Goal: Task Accomplishment & Management: Manage account settings

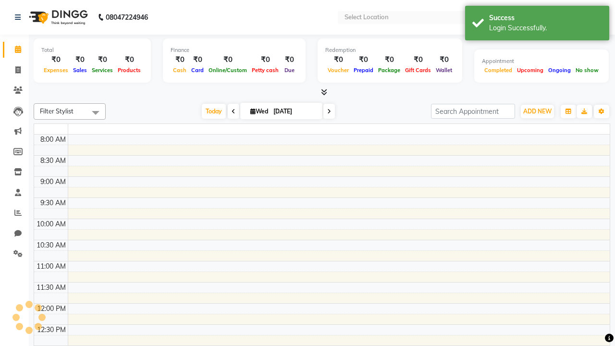
select select "en"
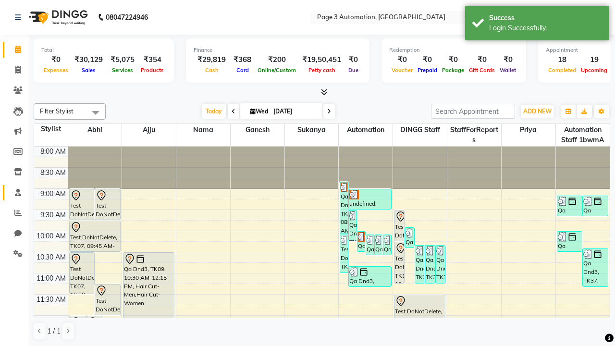
click at [14, 192] on span at bounding box center [18, 192] width 17 height 11
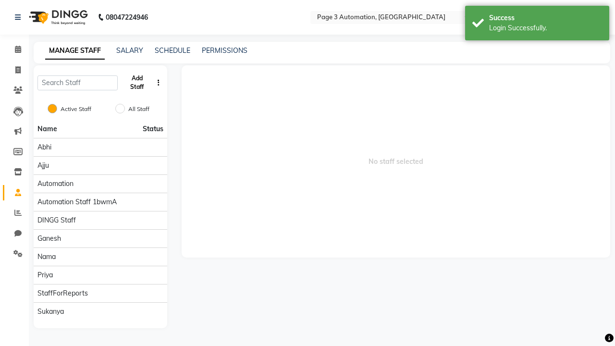
click at [137, 83] on button "Add Staff" at bounding box center [137, 82] width 31 height 25
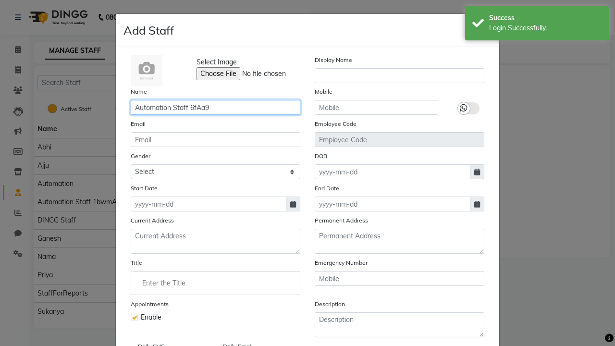
type input "Automation Staff 6fAa9"
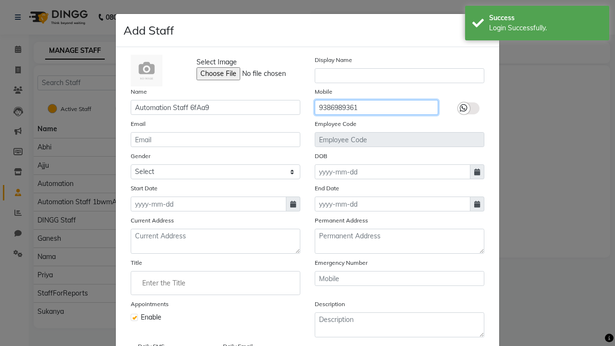
type input "9386989361"
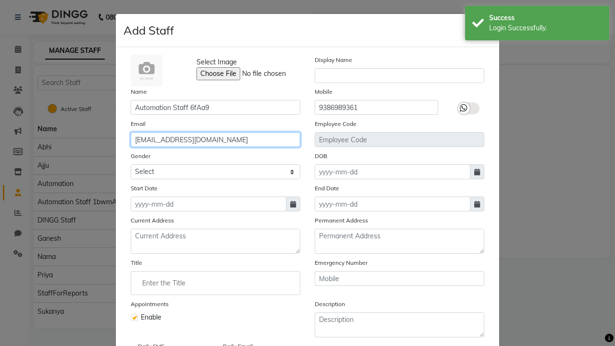
type input "[EMAIL_ADDRESS][DOMAIN_NAME]"
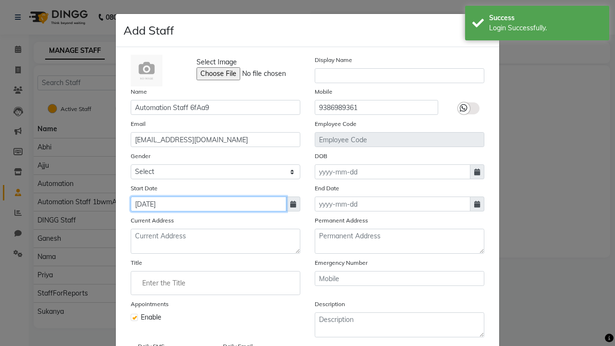
type input "[DATE]"
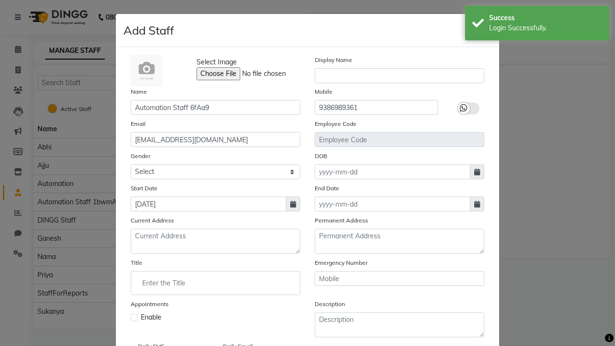
checkbox input "false"
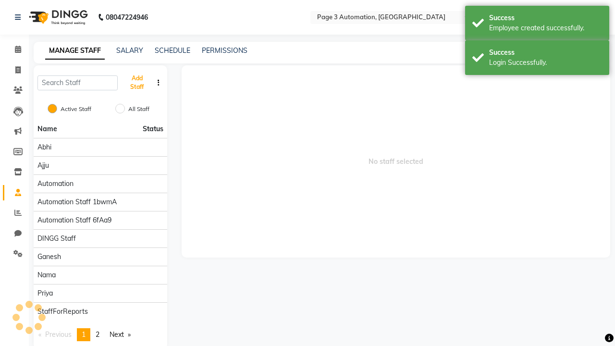
scroll to position [78, 0]
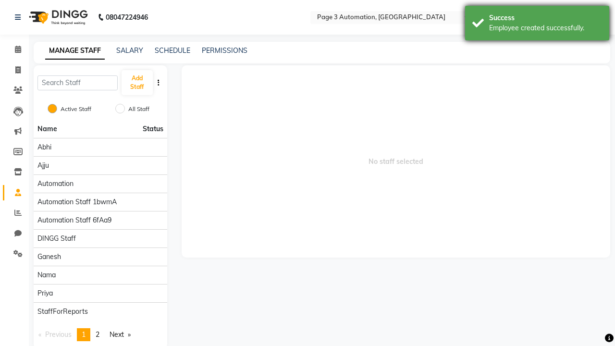
click at [537, 25] on div "Employee created successfully." at bounding box center [545, 28] width 113 height 10
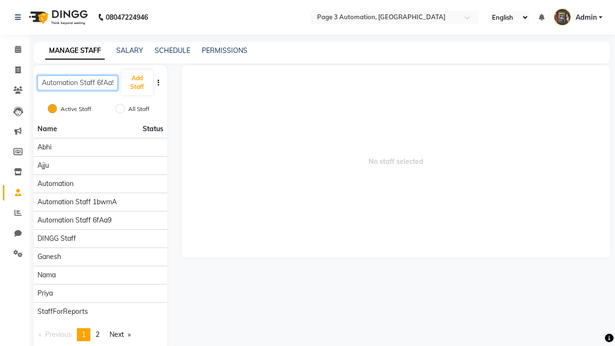
scroll to position [0, 2]
type input "Automation Staff 6fAa9"
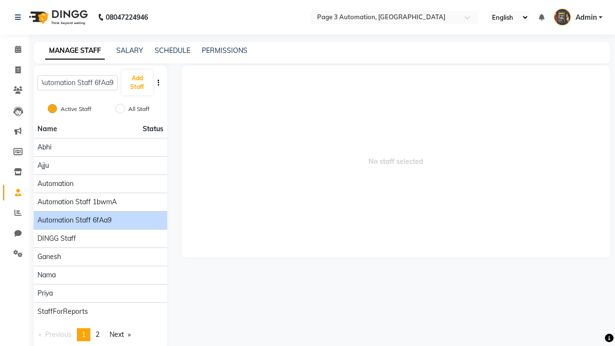
click at [100, 215] on span "Automation Staff 6fAa9" at bounding box center [74, 220] width 74 height 10
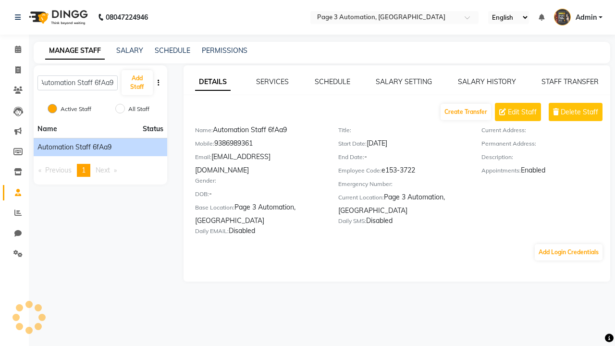
scroll to position [0, 0]
click at [404, 82] on link "SALARY SETTING" at bounding box center [404, 81] width 56 height 9
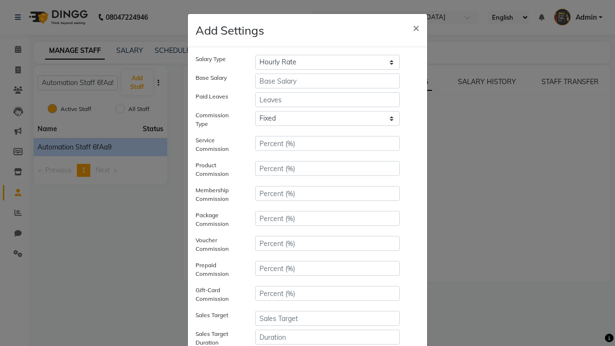
select select "monthly"
type input "10000"
type input "3"
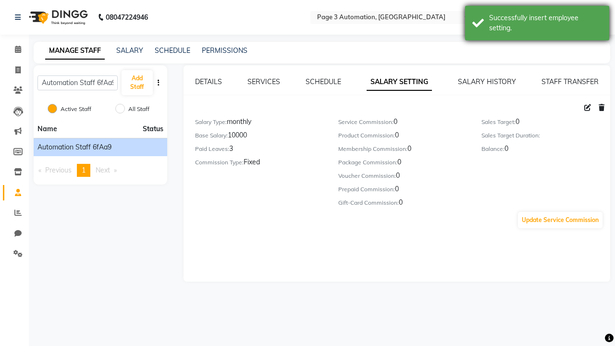
click at [537, 25] on div "Successfully insert employee setting." at bounding box center [545, 23] width 113 height 20
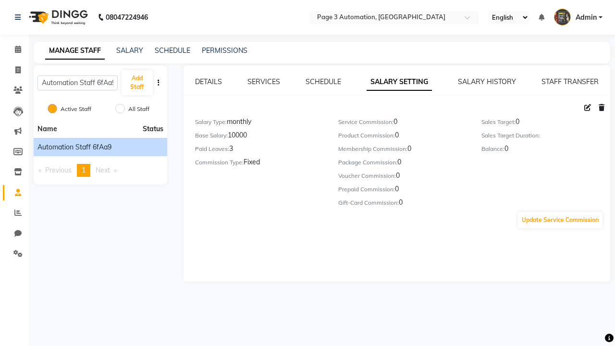
click at [588, 108] on icon at bounding box center [587, 107] width 7 height 7
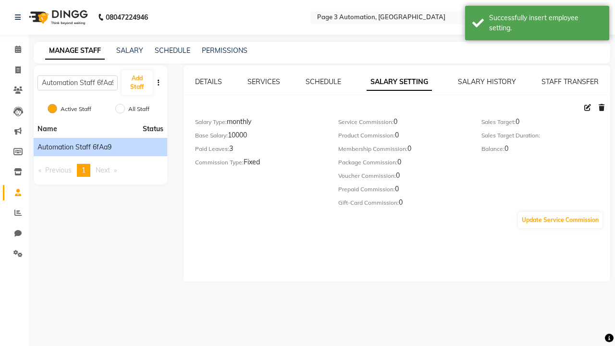
select select "monthly"
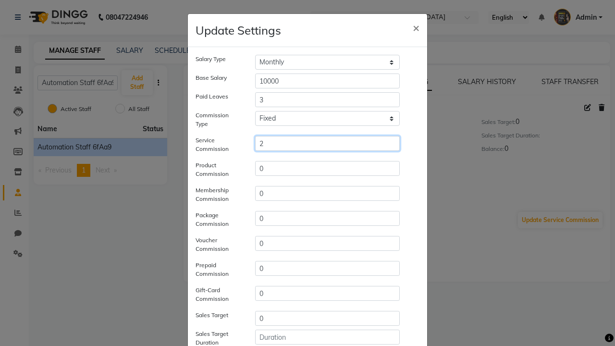
type input "2"
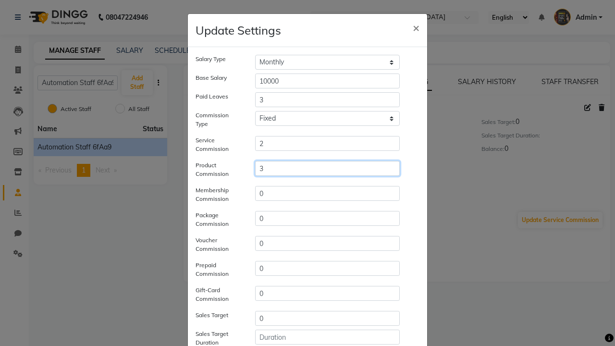
type input "3"
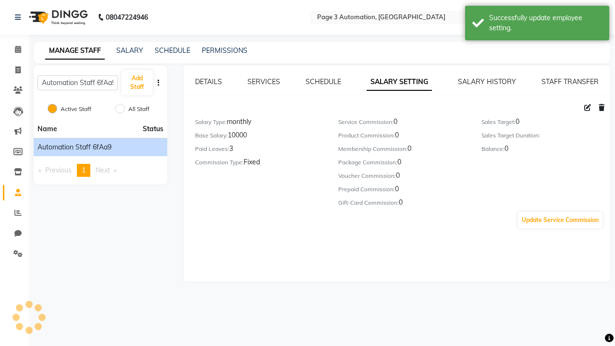
scroll to position [100, 0]
click at [537, 25] on div "Successfully update employee setting." at bounding box center [545, 23] width 113 height 20
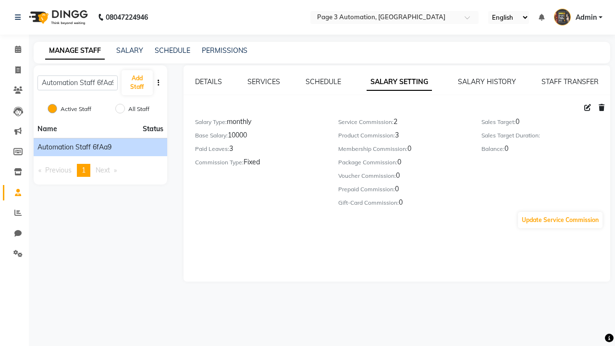
click at [602, 108] on icon at bounding box center [602, 107] width 6 height 7
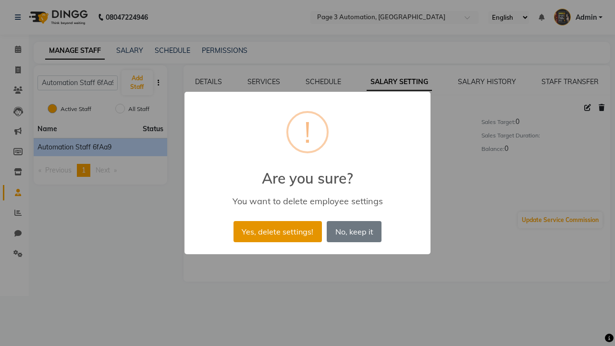
click at [277, 231] on button "Yes, delete settings!" at bounding box center [278, 231] width 88 height 21
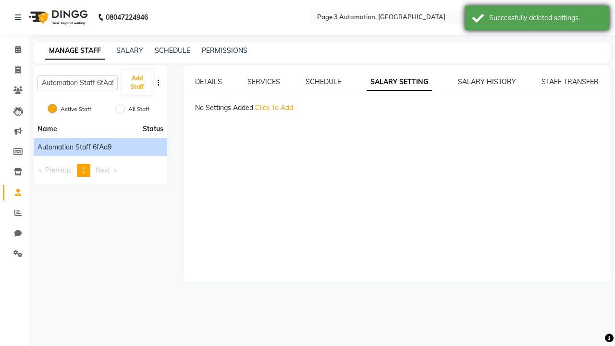
click at [537, 19] on div "Successfully deleted settings." at bounding box center [545, 18] width 113 height 10
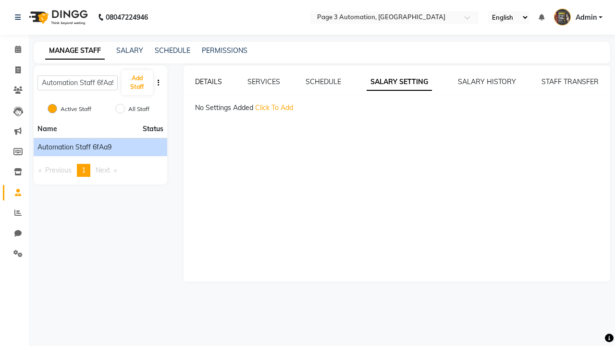
click at [208, 82] on link "DETAILS" at bounding box center [208, 81] width 27 height 9
